Goal: Check status

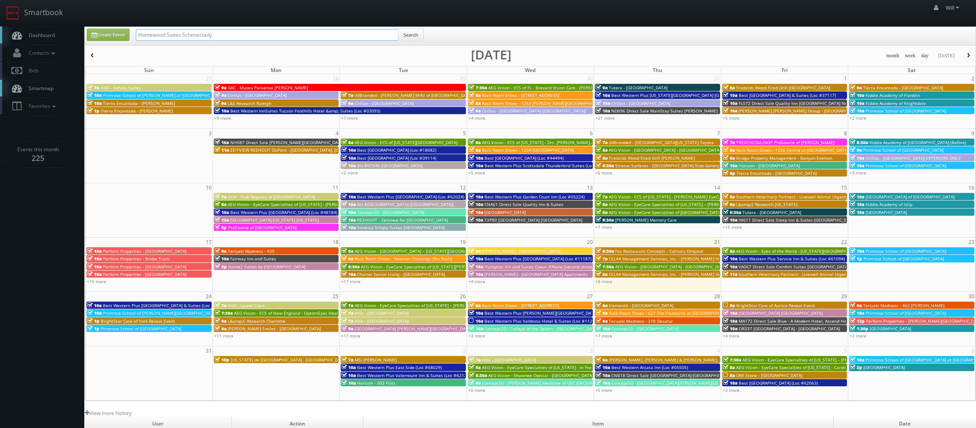
drag, startPoint x: 164, startPoint y: 30, endPoint x: 94, endPoint y: 18, distance: 70.9
click at [94, 18] on body "Smartbook Toggle Side Navigation Toggle Top Navigation Will Will Profile Logout…" at bounding box center [488, 287] width 976 height 575
paste input "(07-22-25) Kushner - The Apartments at Owings Run"
drag, startPoint x: 165, startPoint y: 34, endPoint x: 24, endPoint y: 9, distance: 143.4
click at [24, 9] on body "Smartbook Toggle Side Navigation Toggle Top Navigation Will Will Profile Logout…" at bounding box center [488, 287] width 976 height 575
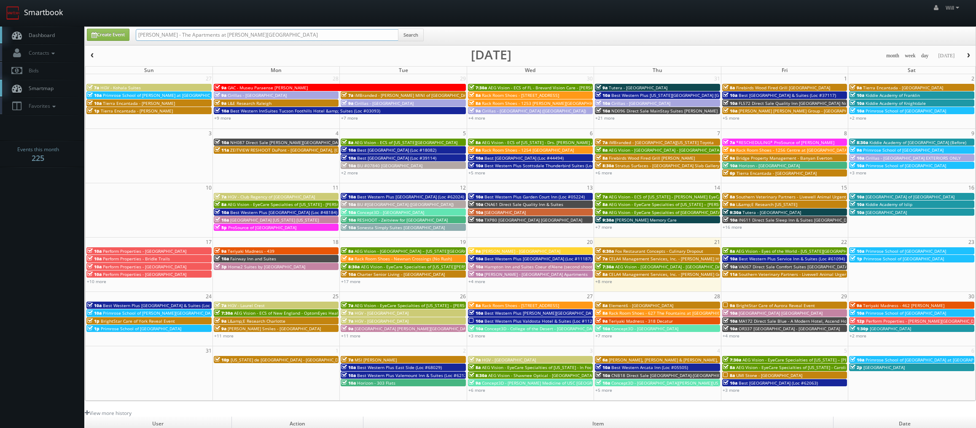
type input "[PERSON_NAME] - The Apartments at [PERSON_NAME][GEOGRAPHIC_DATA]"
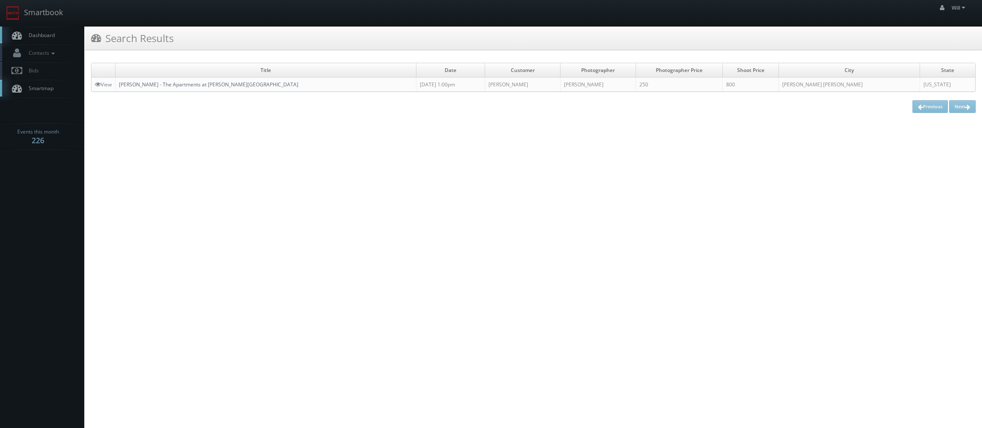
click at [154, 85] on link "[PERSON_NAME] - The Apartments at [PERSON_NAME][GEOGRAPHIC_DATA]" at bounding box center [209, 84] width 180 height 7
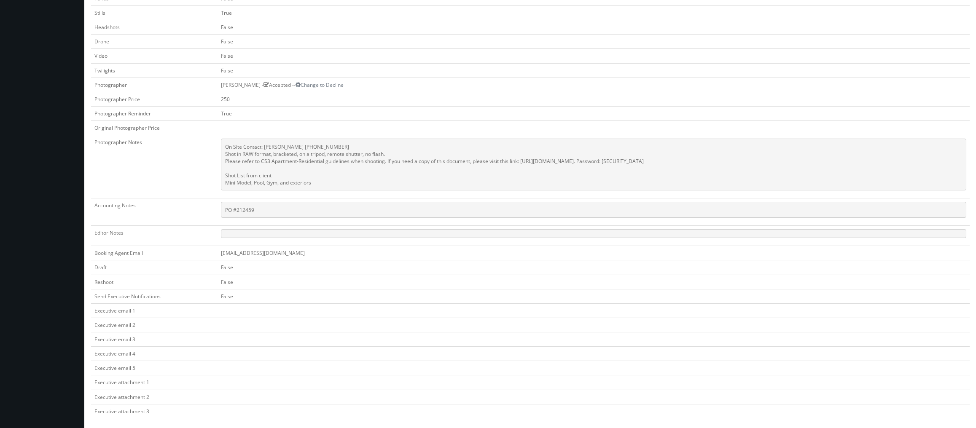
scroll to position [312, 0]
